Goal: Find specific page/section: Find specific page/section

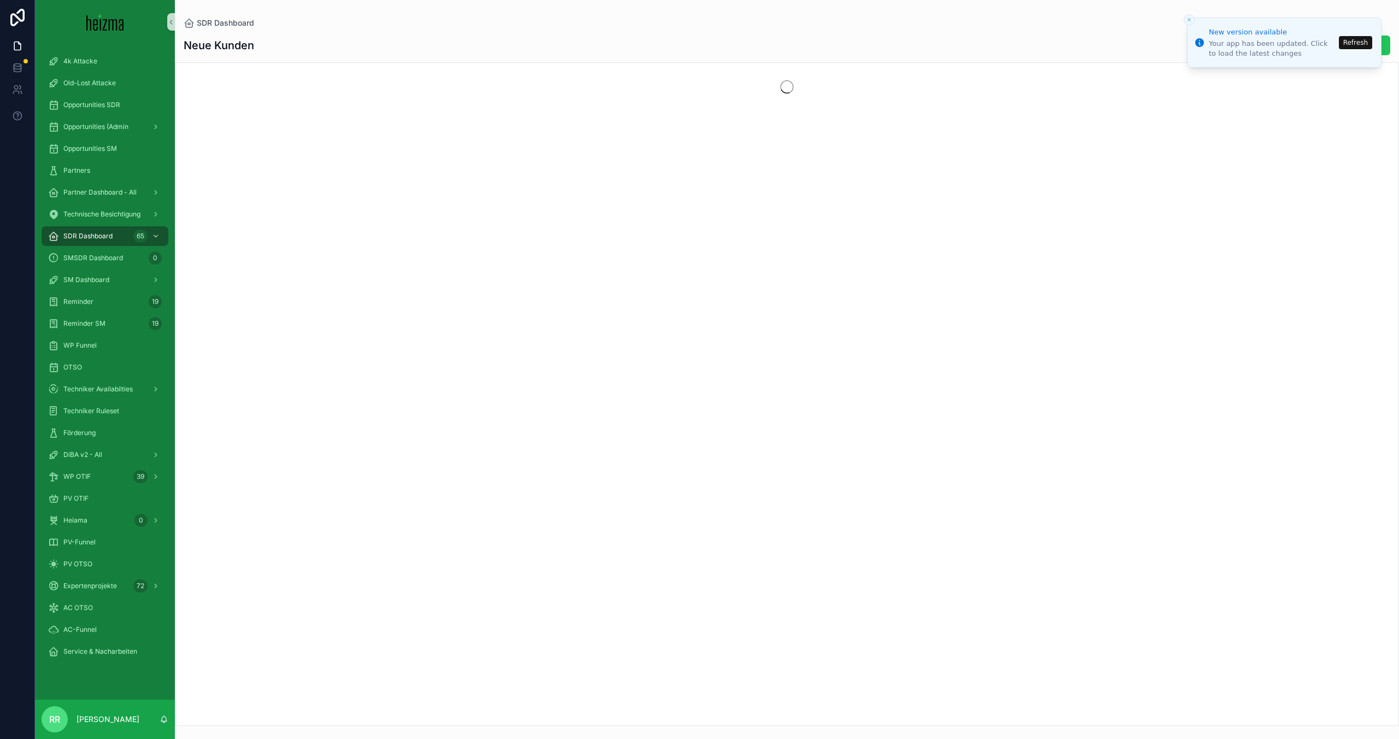
click at [1355, 39] on button "Refresh" at bounding box center [1355, 42] width 33 height 13
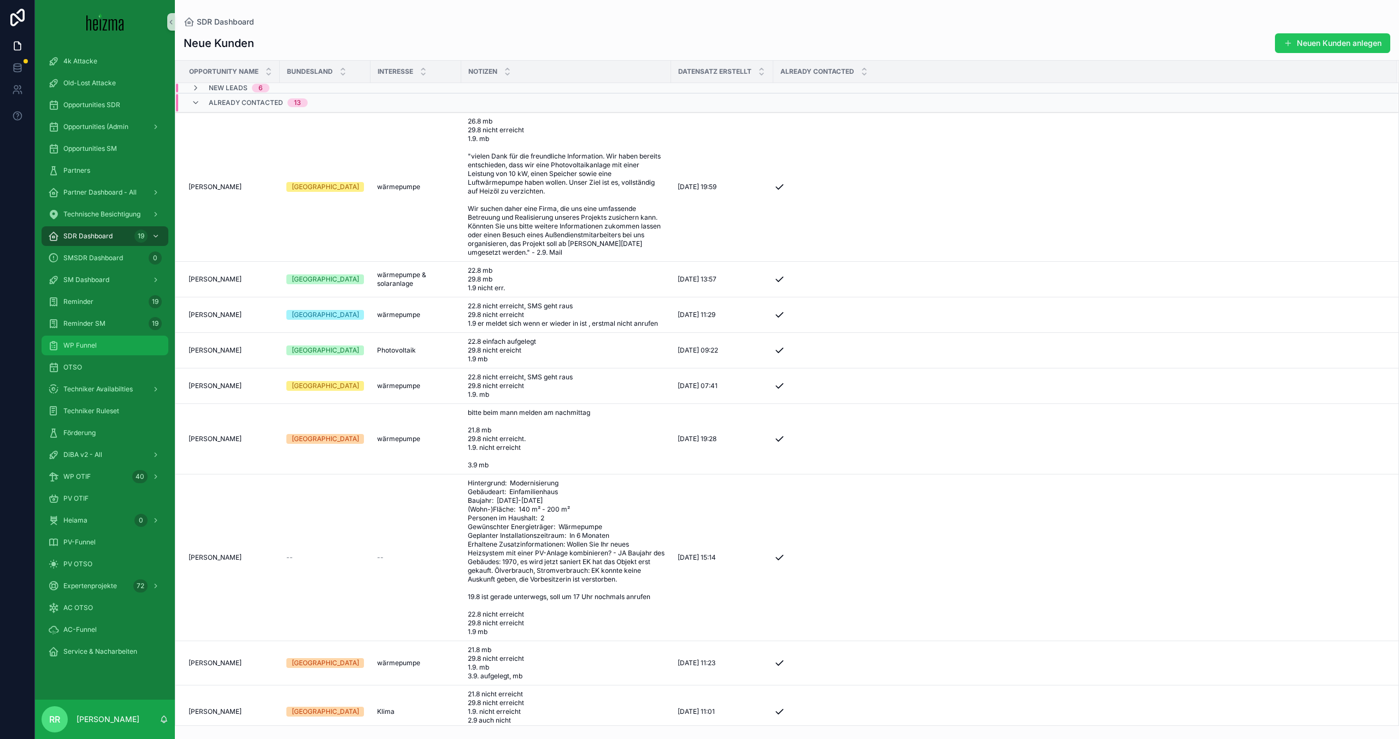
click at [109, 346] on div "WP Funnel" at bounding box center [105, 345] width 114 height 17
